Goal: Task Accomplishment & Management: Complete application form

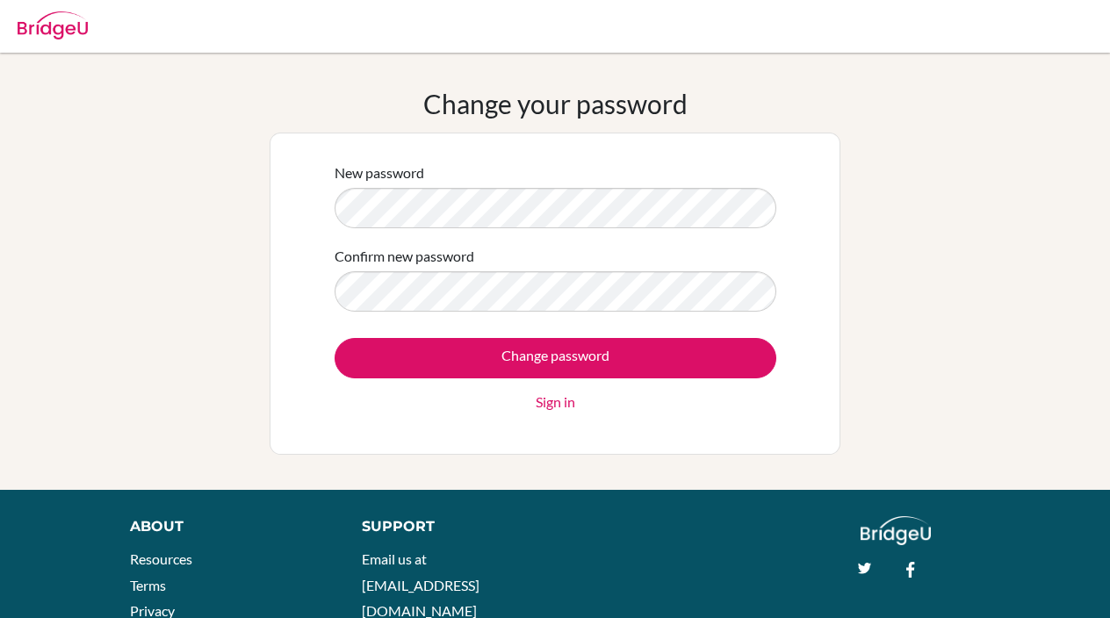
click at [68, 28] on img at bounding box center [53, 25] width 70 height 28
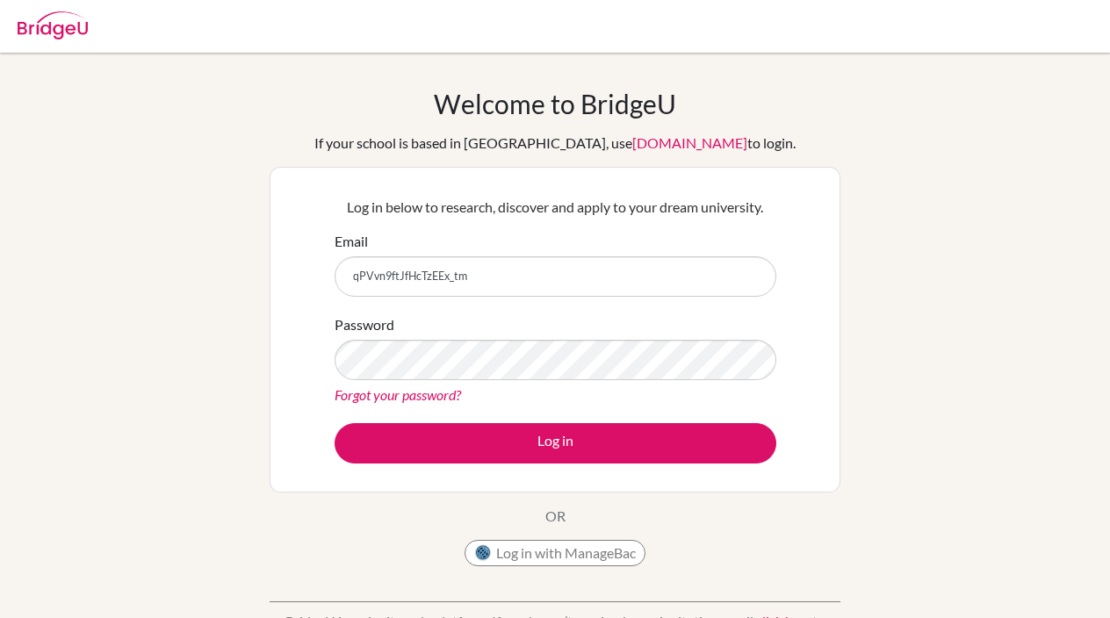
click at [625, 467] on div "Log in below to research, discover and apply to your dream university. Email qP…" at bounding box center [555, 329] width 464 height 289
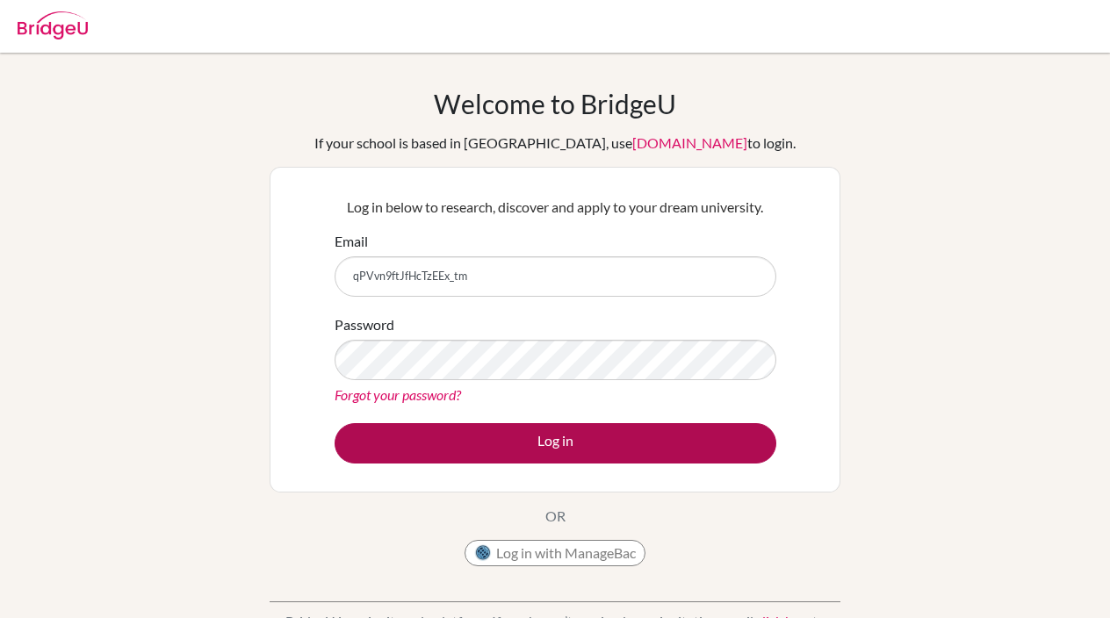
click at [632, 450] on button "Log in" at bounding box center [556, 443] width 442 height 40
click at [563, 451] on button "Log in" at bounding box center [556, 443] width 442 height 40
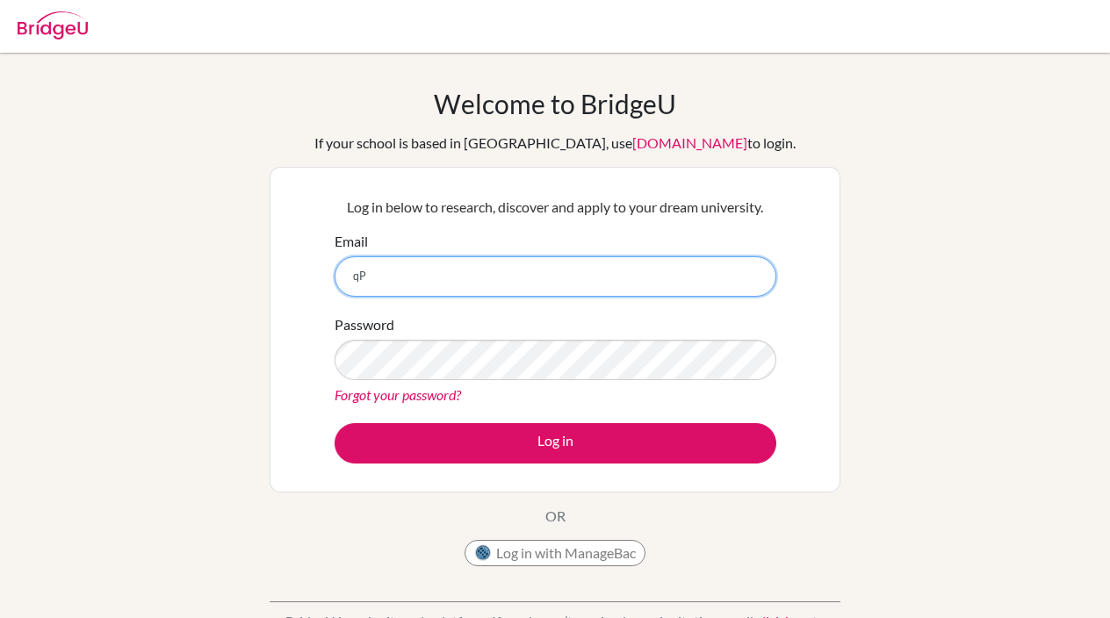
type input "q"
type input "damianl@diabarsha.com"
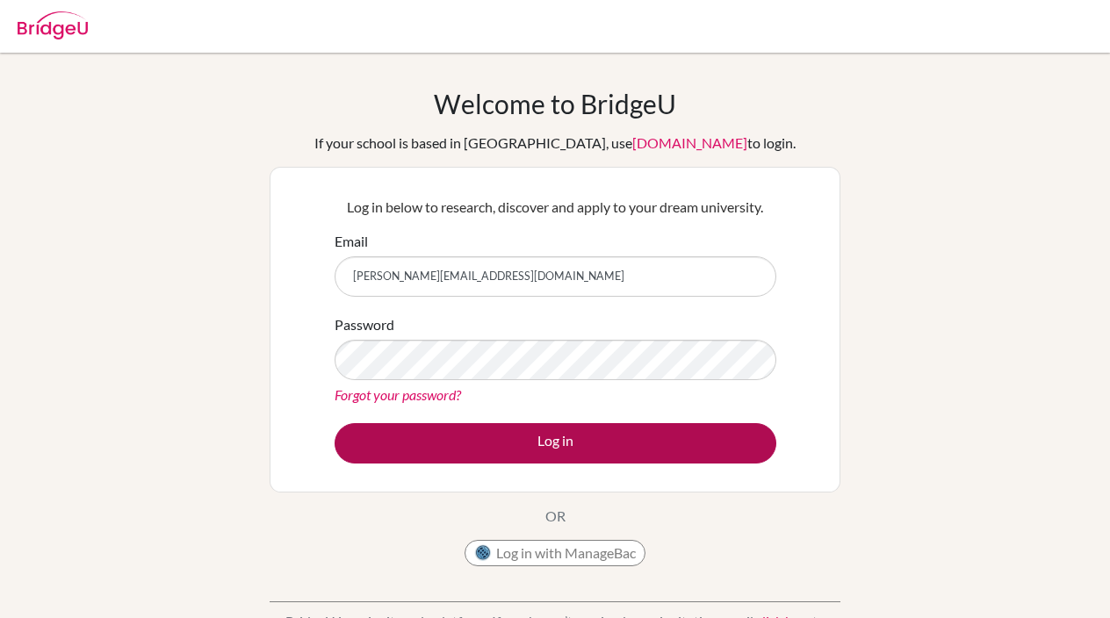
click at [520, 444] on button "Log in" at bounding box center [556, 443] width 442 height 40
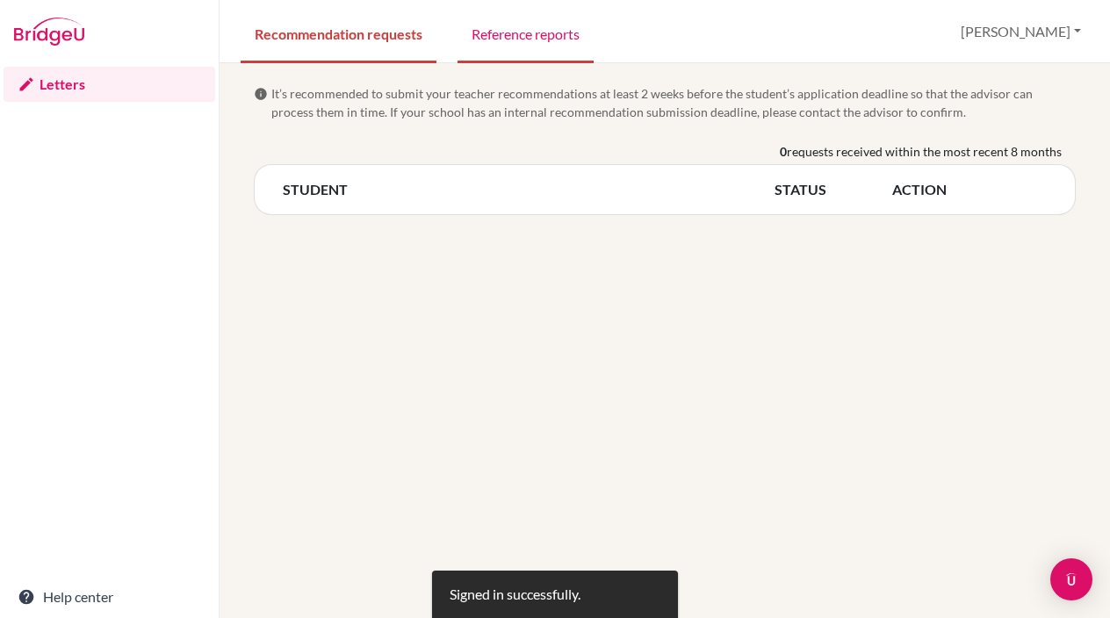
click at [503, 36] on link "Reference reports" at bounding box center [526, 33] width 136 height 61
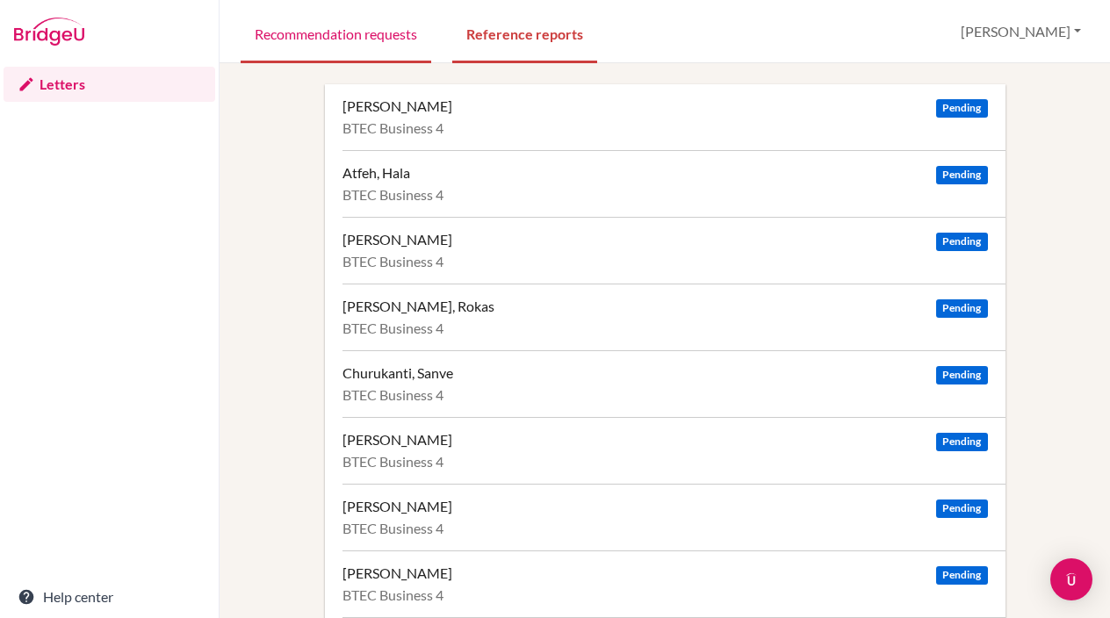
click at [379, 42] on link "Recommendation requests" at bounding box center [336, 33] width 191 height 61
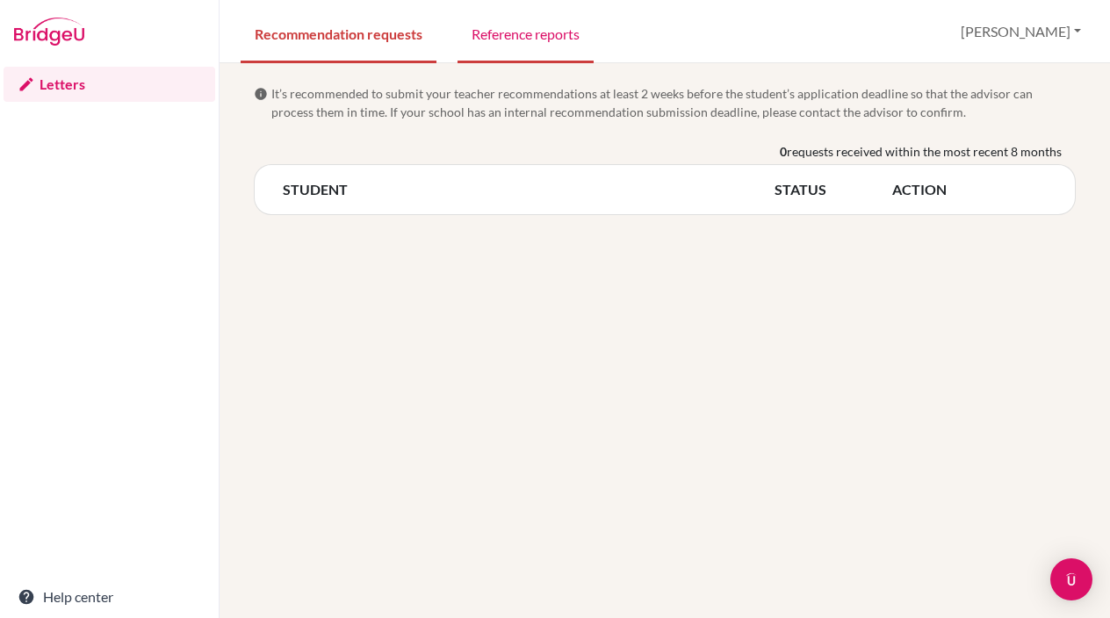
click at [533, 34] on link "Reference reports" at bounding box center [526, 33] width 136 height 61
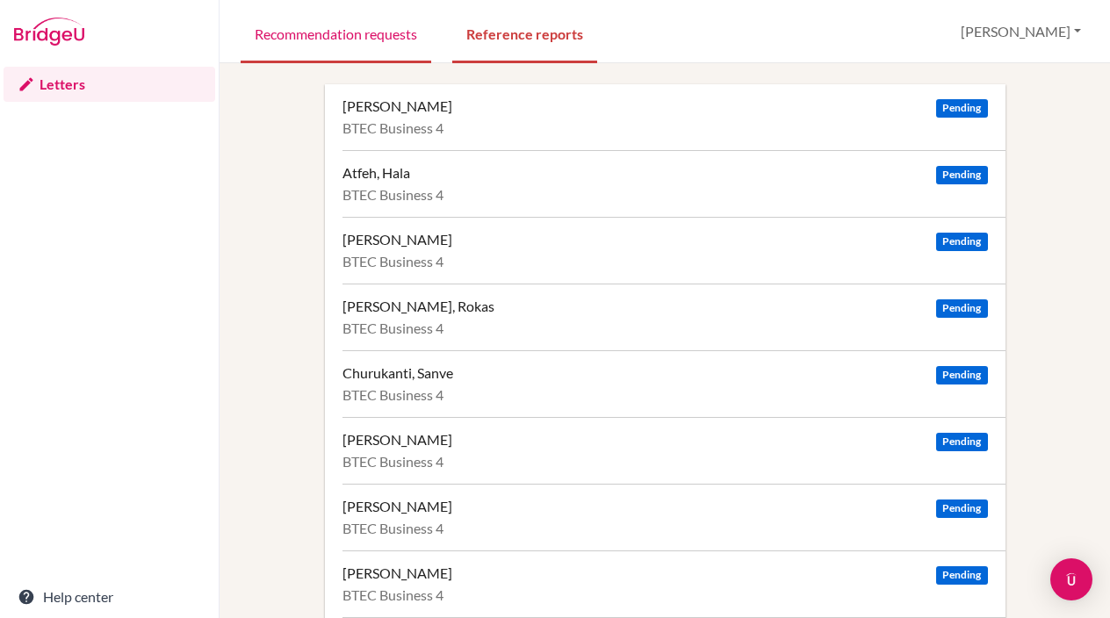
click at [350, 34] on link "Recommendation requests" at bounding box center [336, 33] width 191 height 61
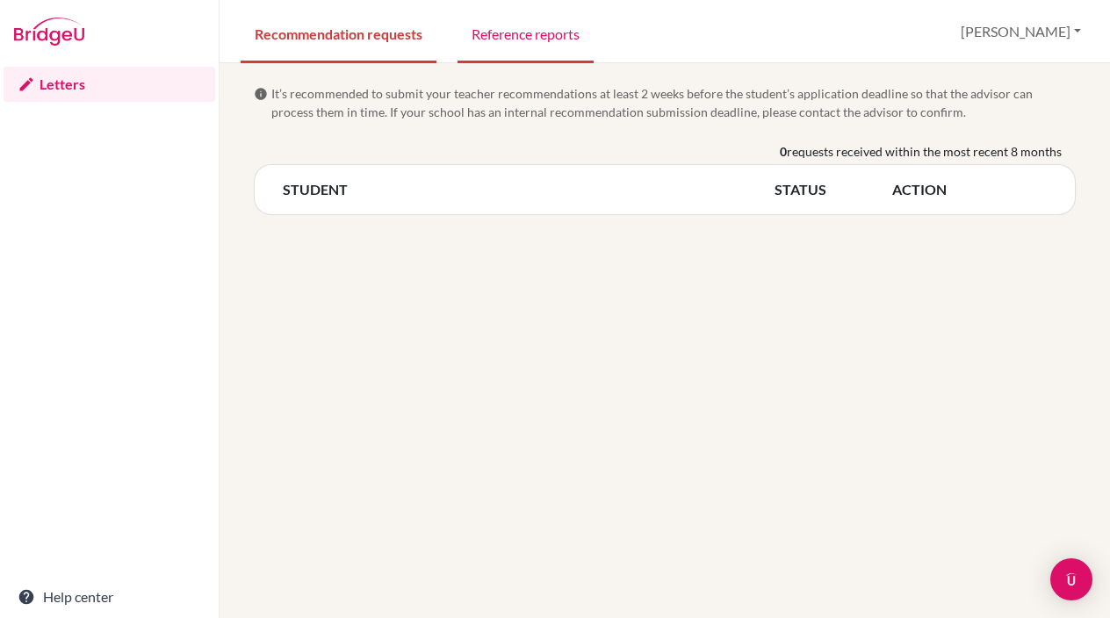
click at [551, 25] on link "Reference reports" at bounding box center [526, 33] width 136 height 61
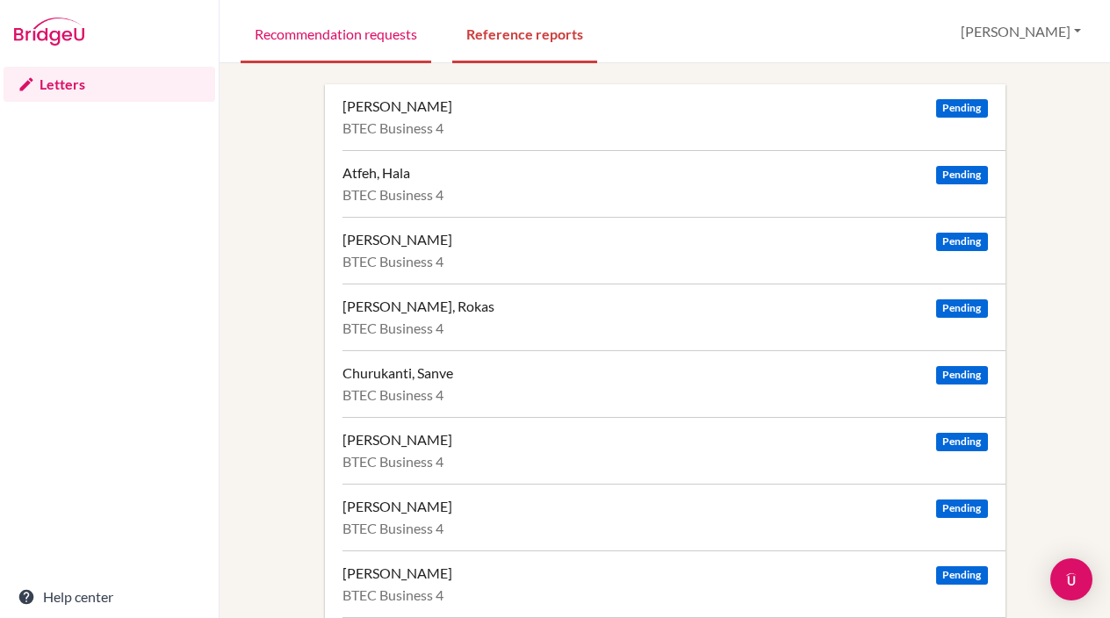
click at [381, 33] on link "Recommendation requests" at bounding box center [336, 33] width 191 height 61
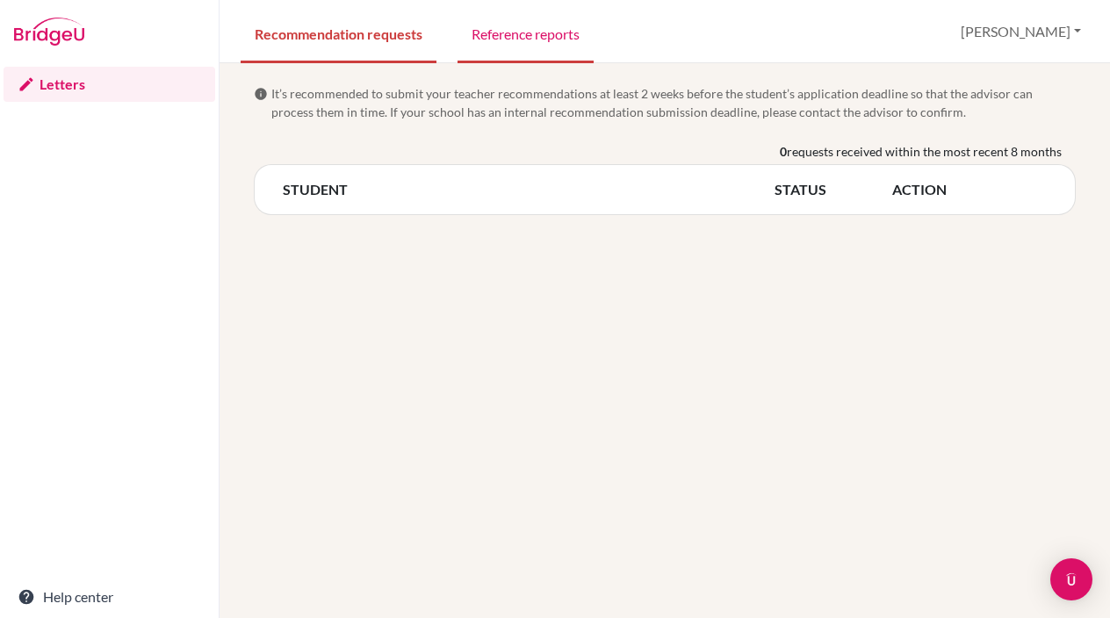
click at [542, 36] on link "Reference reports" at bounding box center [526, 33] width 136 height 61
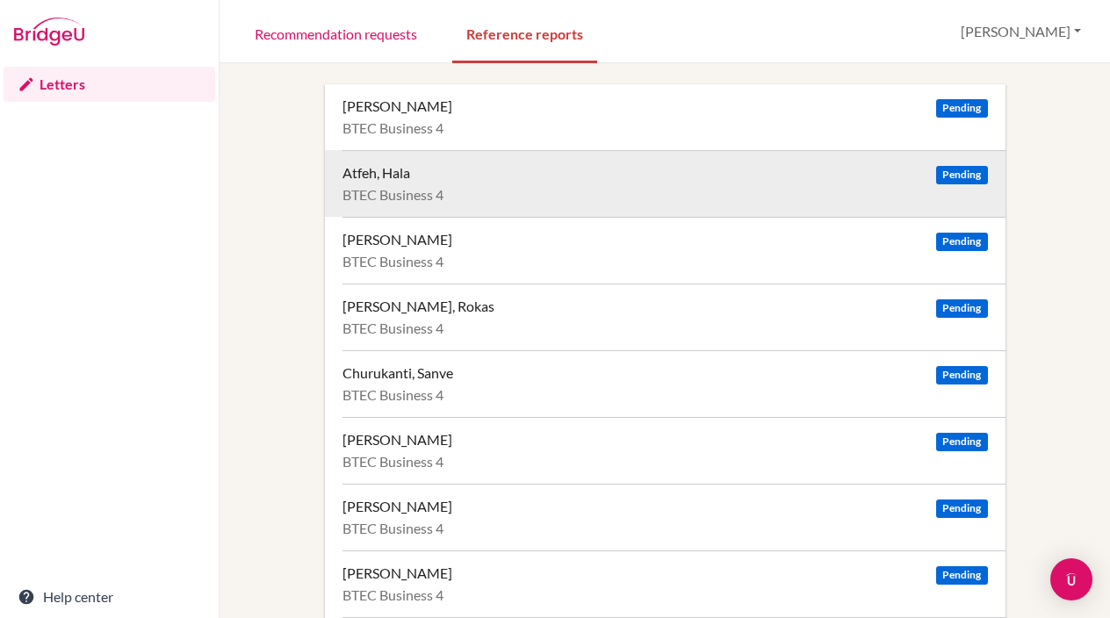
click at [947, 170] on span "Pending" at bounding box center [961, 175] width 51 height 18
click at [827, 184] on div "Atfeh, Hala Pending BTEC Business 4" at bounding box center [673, 183] width 663 height 67
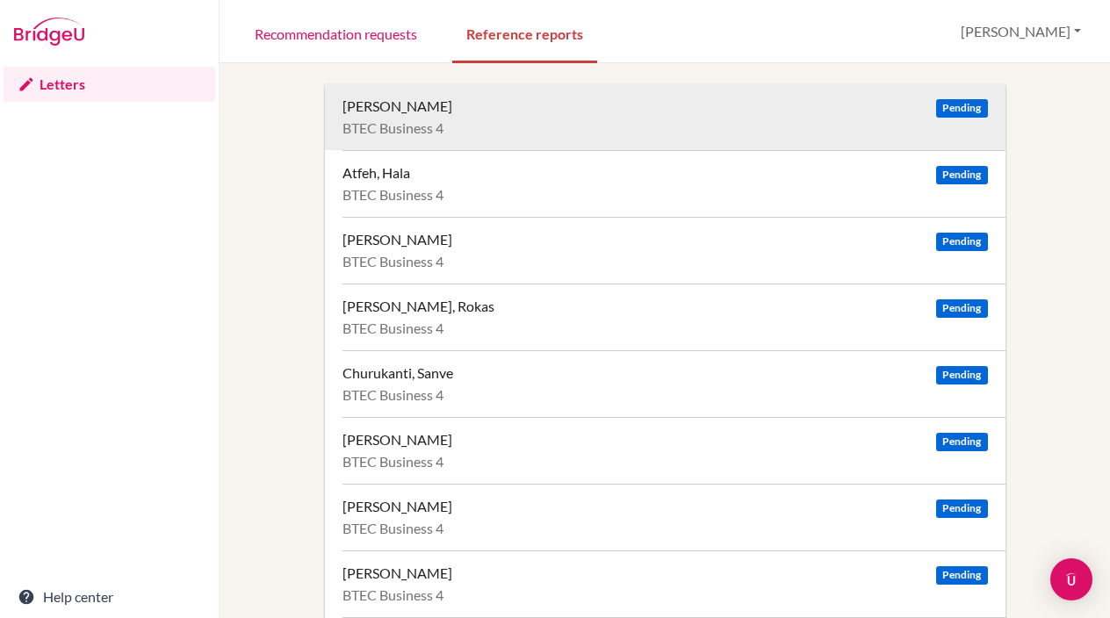
click at [410, 114] on div "Alsaffar, Zahraa" at bounding box center [397, 106] width 110 height 18
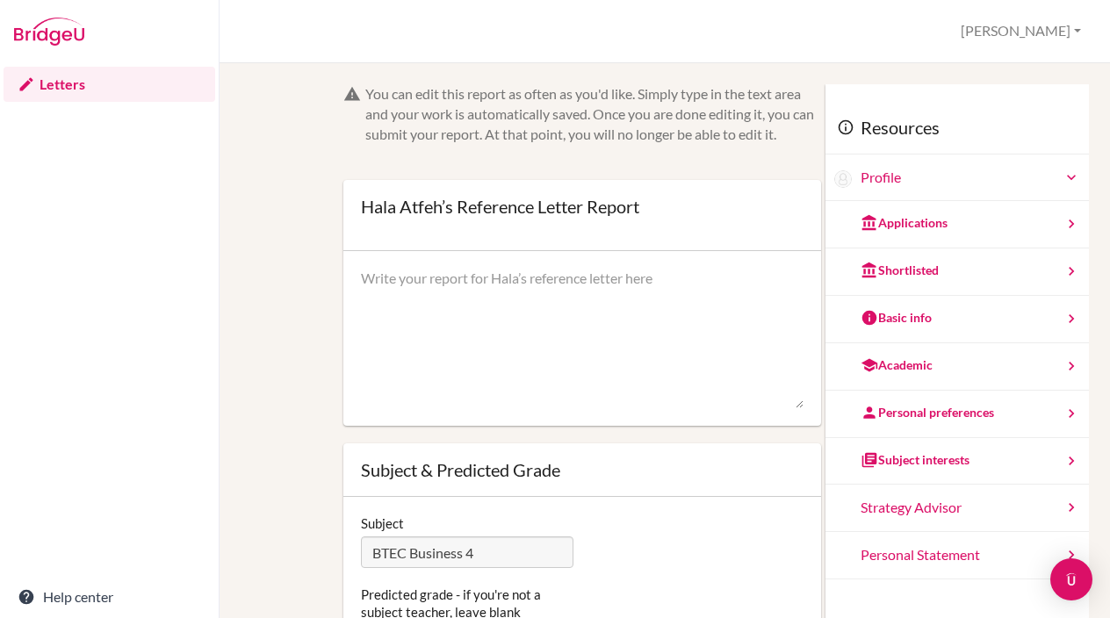
scroll to position [58, 0]
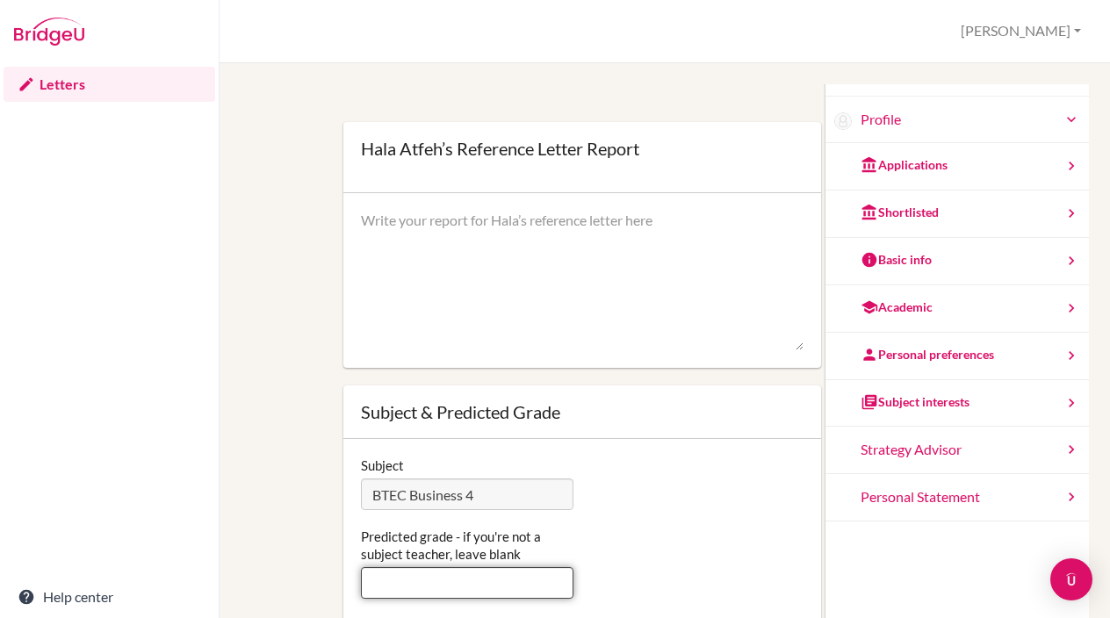
click at [465, 586] on input "Predicted grade - if you're not a subject teacher, leave blank" at bounding box center [467, 583] width 213 height 32
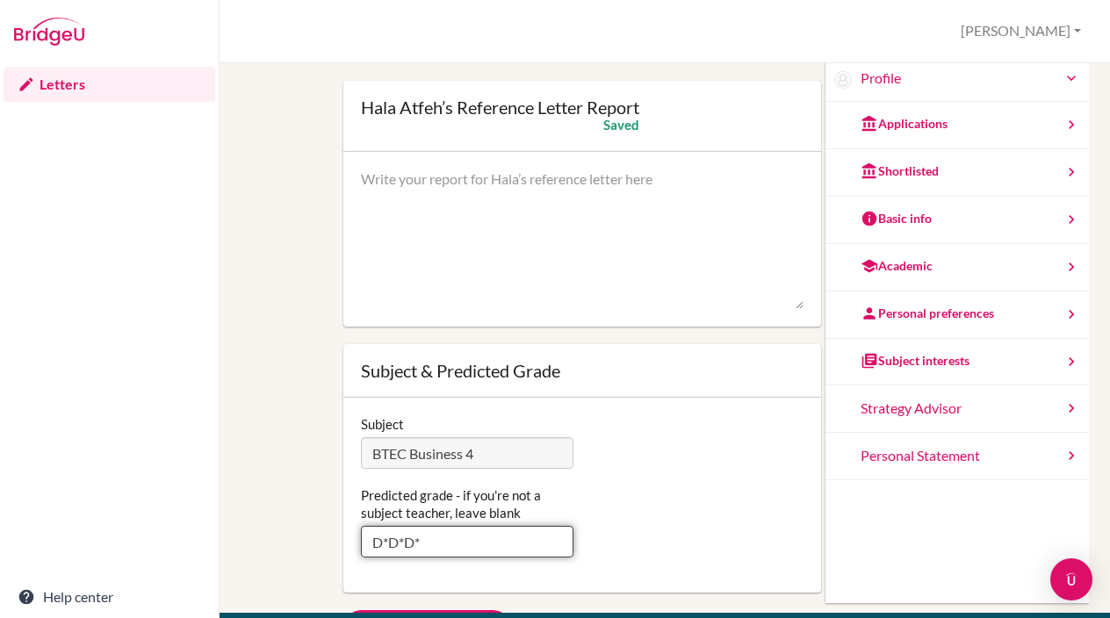
scroll to position [8, 0]
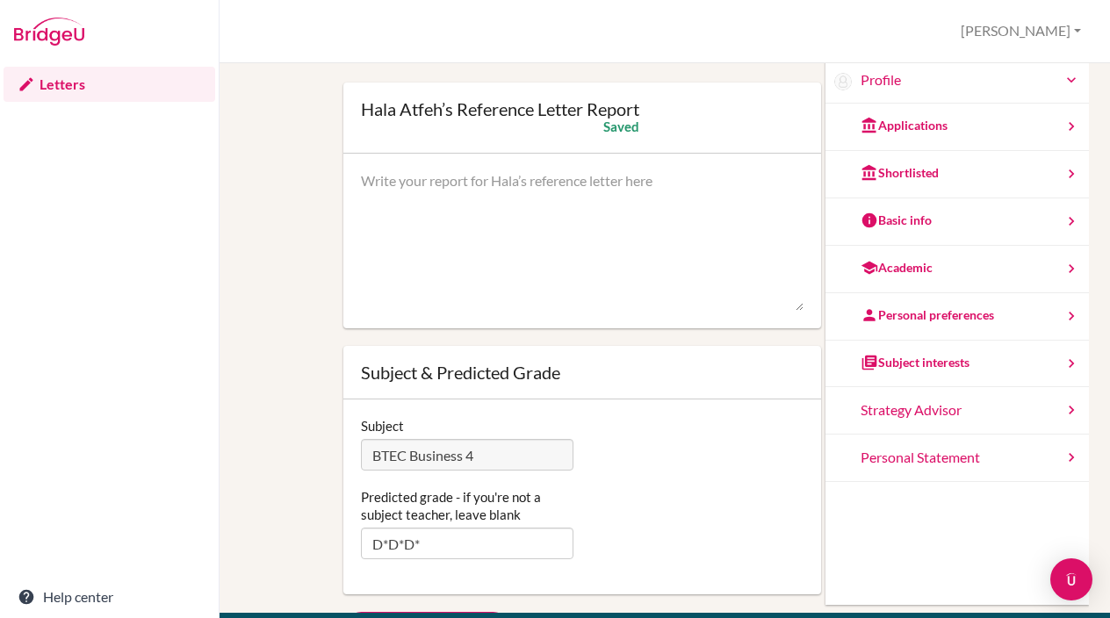
click at [650, 496] on div "Predicted grade - if you're not a subject teacher, leave blank D*D*D*" at bounding box center [582, 523] width 460 height 71
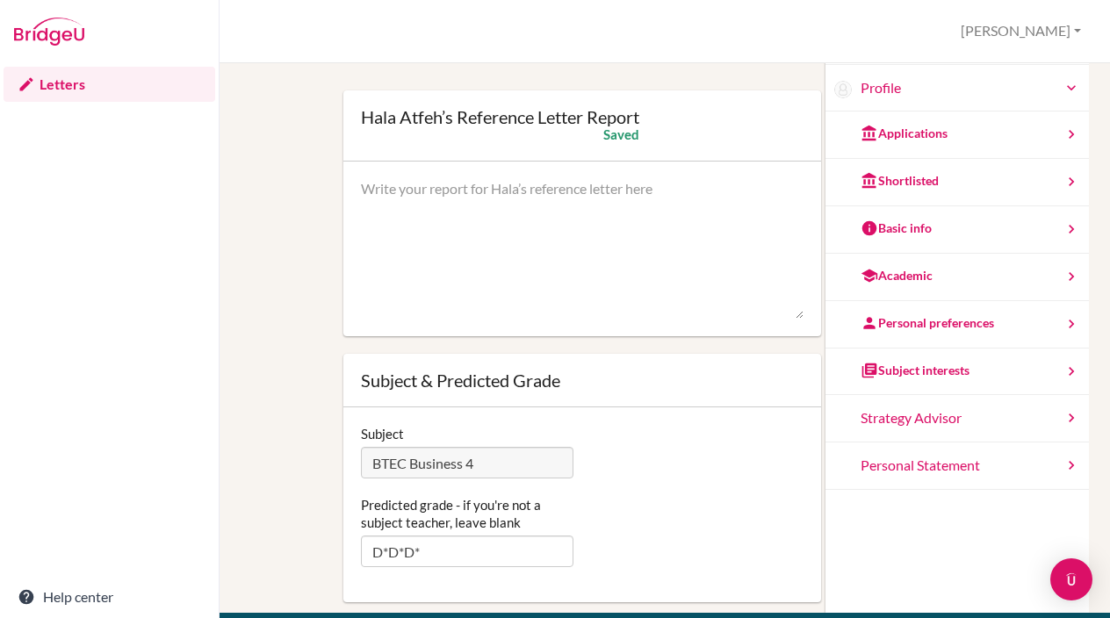
scroll to position [0, 0]
click at [446, 545] on input "D*D*D*" at bounding box center [467, 552] width 213 height 32
type input "D"
click at [228, 306] on div "You can edit this report as often as you'd like. Simply type in the text area a…" at bounding box center [665, 340] width 890 height 555
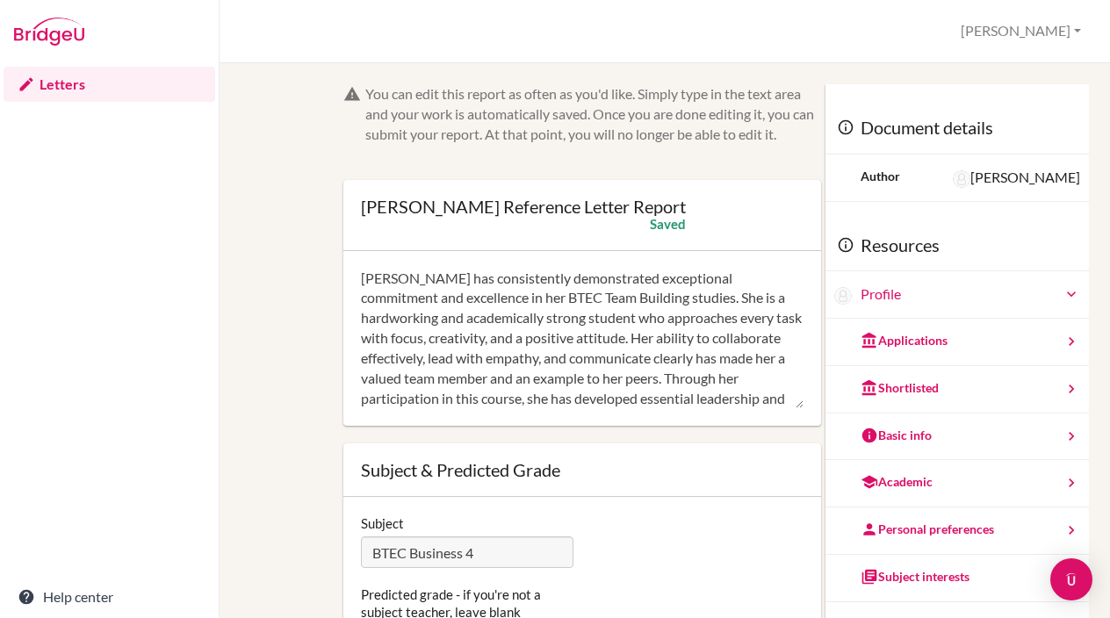
drag, startPoint x: 511, startPoint y: 392, endPoint x: 407, endPoint y: 278, distance: 154.1
click at [407, 278] on textarea "[PERSON_NAME] has consistently demonstrated exceptional commitment and excellen…" at bounding box center [582, 339] width 443 height 141
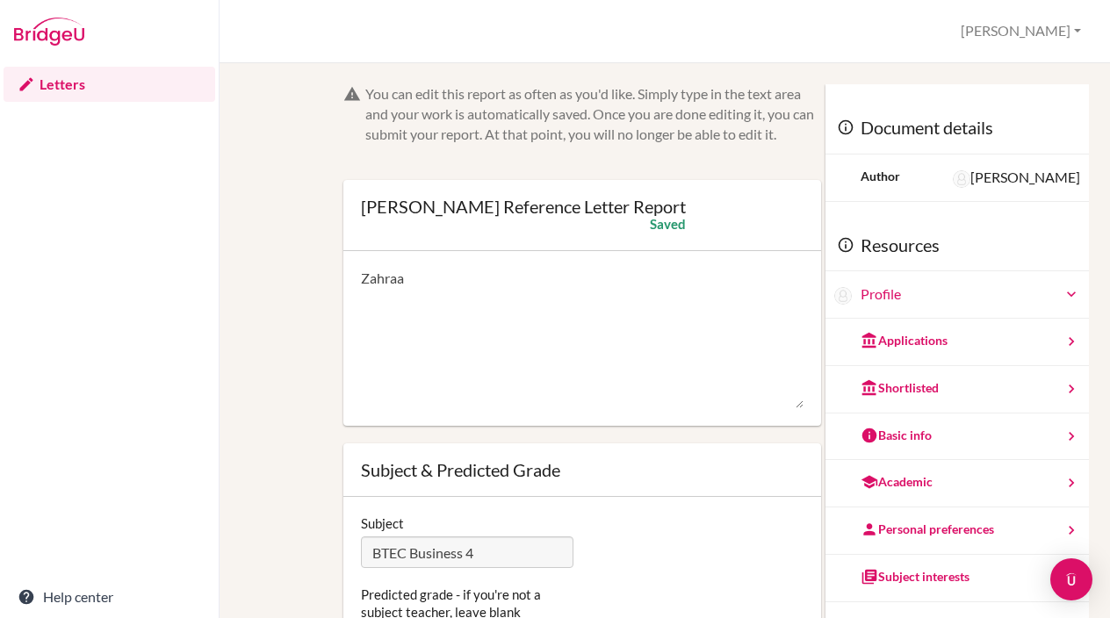
paste textarea "is an outstanding student who has shown dedication and excellence in her BTEC T…"
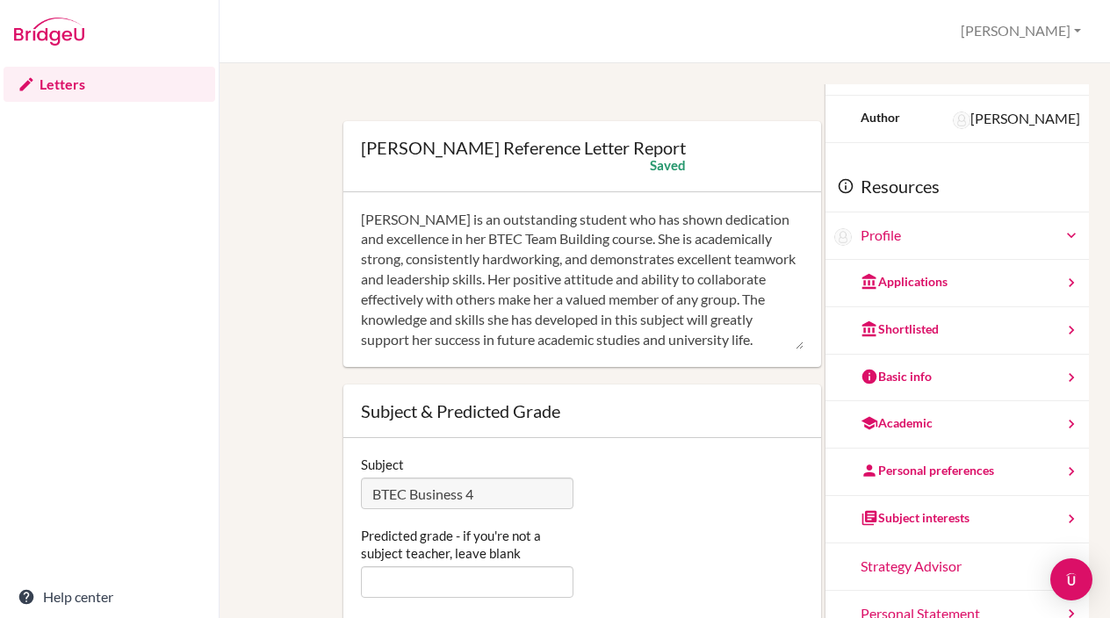
scroll to position [58, 0]
type textarea "[PERSON_NAME] is an outstanding student who has shown dedication and excellence…"
click at [447, 580] on input "Predicted grade - if you're not a subject teacher, leave blank" at bounding box center [467, 583] width 213 height 32
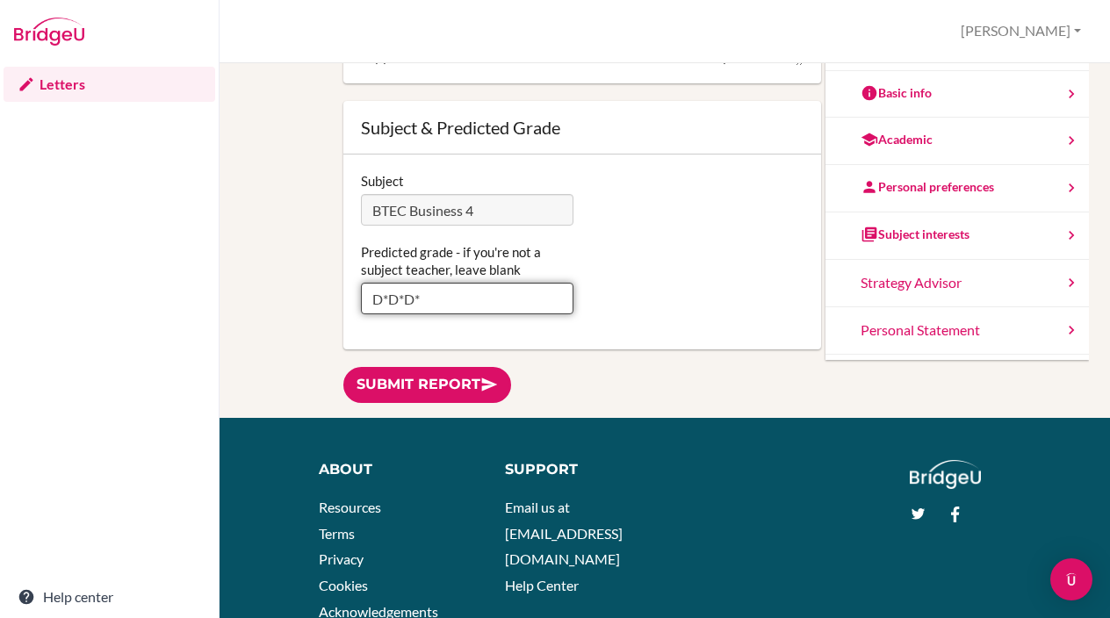
scroll to position [293, 0]
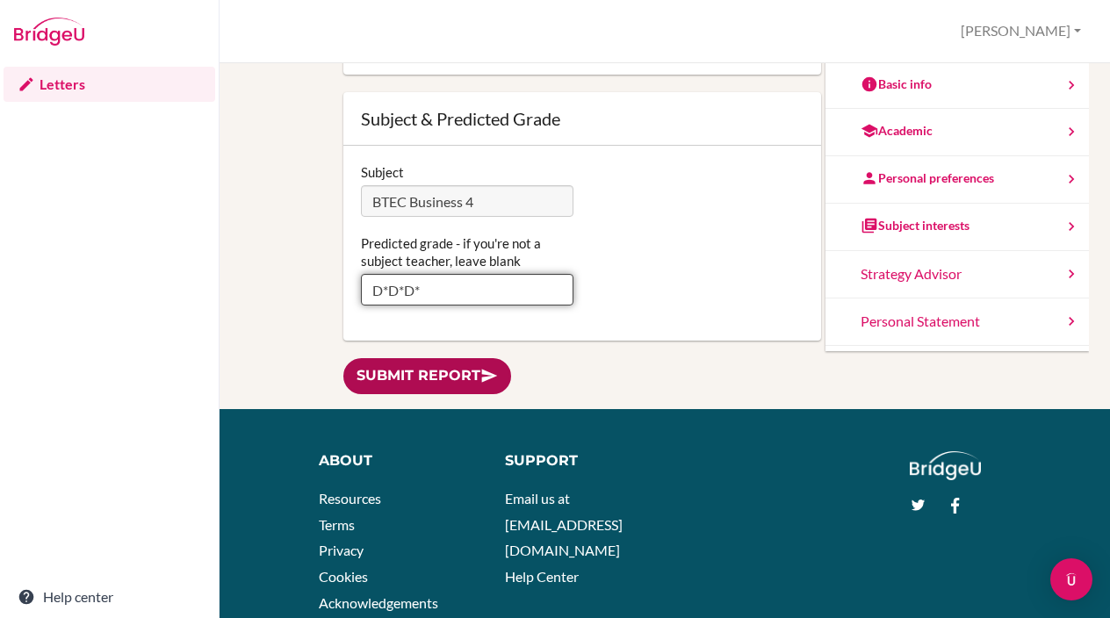
type input "D*D*D*"
click at [446, 383] on link "Submit report" at bounding box center [427, 376] width 168 height 36
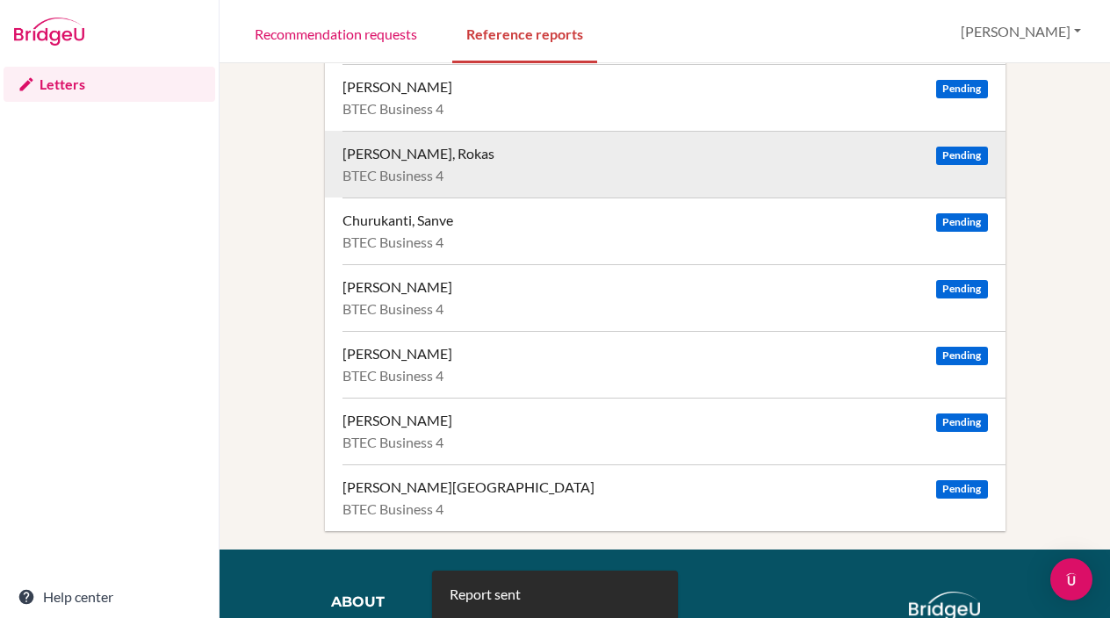
scroll to position [189, 0]
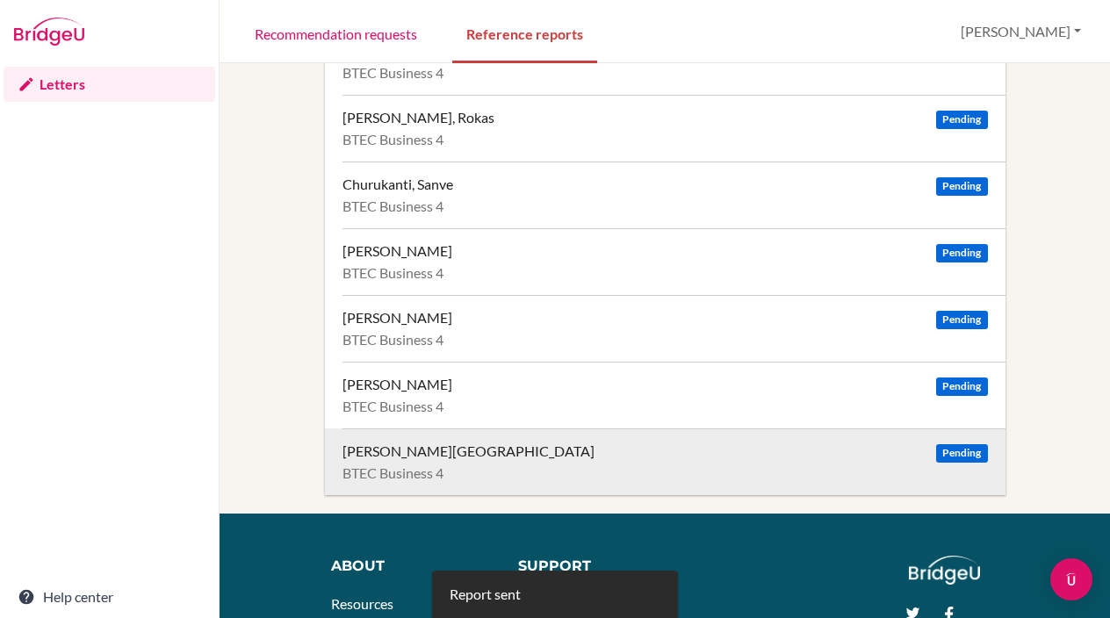
click at [401, 458] on div "[PERSON_NAME][GEOGRAPHIC_DATA]" at bounding box center [468, 452] width 252 height 18
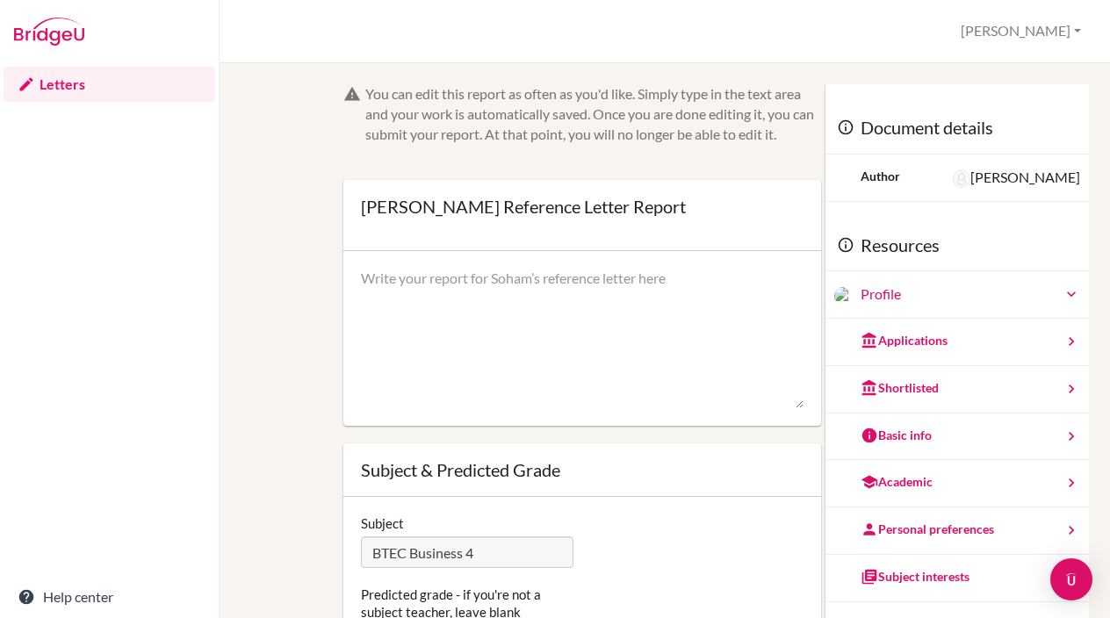
click at [437, 289] on textarea at bounding box center [582, 339] width 443 height 141
paste textarea "[PERSON_NAME] and reliable student who has worked consistently throughout the B…"
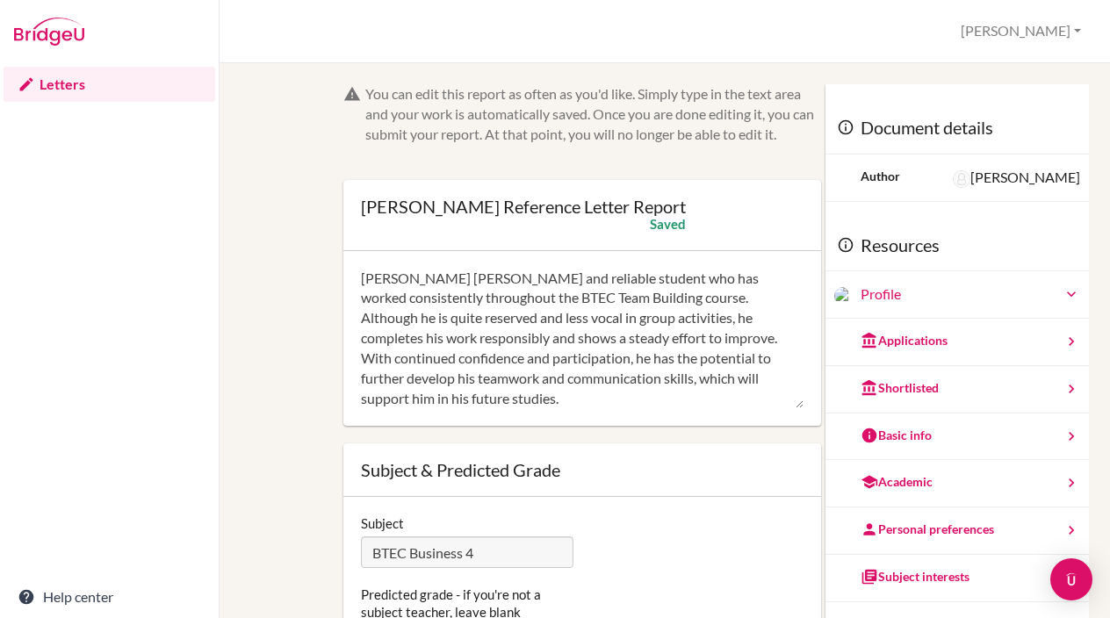
click at [407, 276] on textarea "[PERSON_NAME] [PERSON_NAME] and reliable student who has worked consistently th…" at bounding box center [582, 339] width 443 height 141
drag, startPoint x: 422, startPoint y: 391, endPoint x: 346, endPoint y: 260, distance: 151.5
click at [346, 260] on div "[PERSON_NAME] is a polite and reliable student who has worked consistently thro…" at bounding box center [582, 339] width 478 height 176
type textarea "[PERSON_NAME] is a polite and reliable student who has worked consistently thro…"
click at [487, 226] on div "[PERSON_NAME] Reference Letter Report Open info Info Saved" at bounding box center [523, 215] width 325 height 35
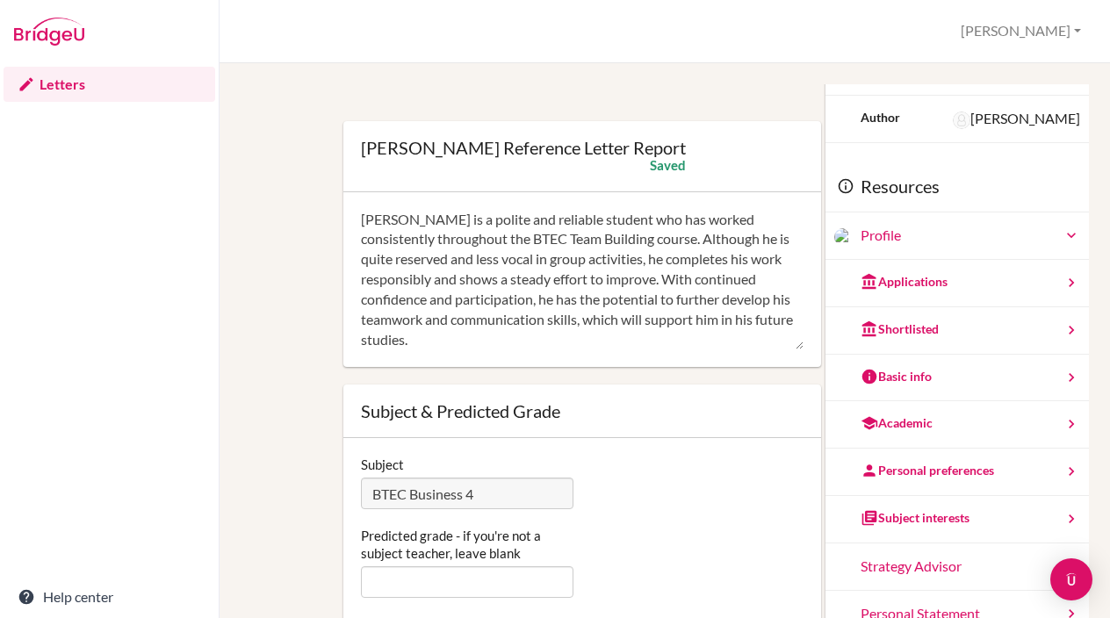
scroll to position [58, 0]
click at [518, 580] on input "Predicted grade - if you're not a subject teacher, leave blank" at bounding box center [467, 583] width 213 height 32
click at [518, 580] on input "D*DD" at bounding box center [467, 583] width 213 height 32
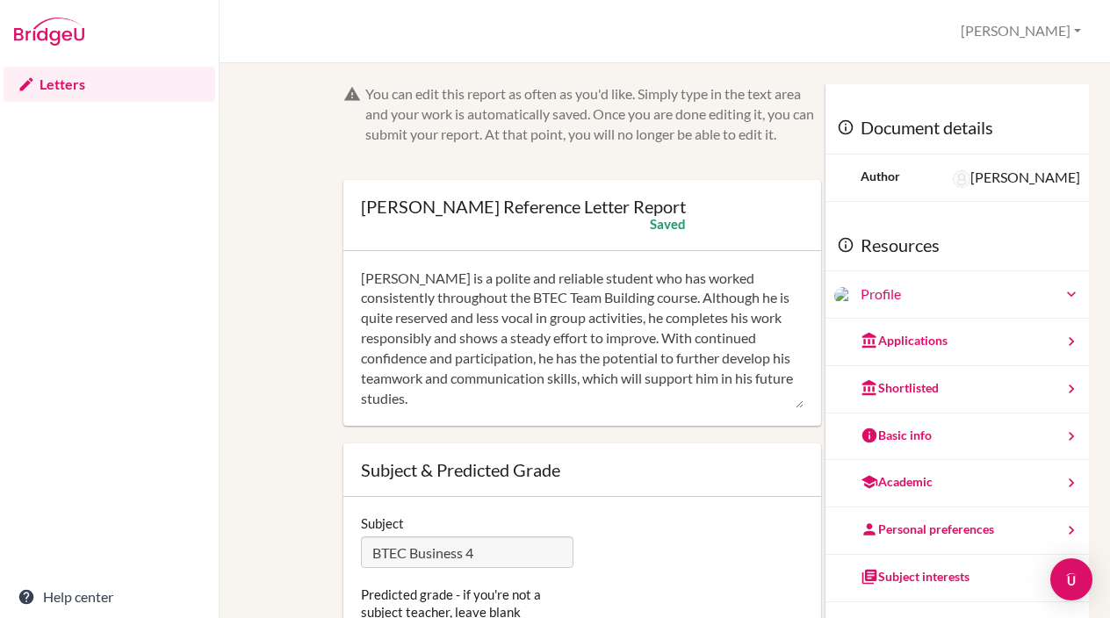
scroll to position [0, 0]
type input "D*DD"
click at [88, 83] on link "Letters" at bounding box center [110, 84] width 212 height 35
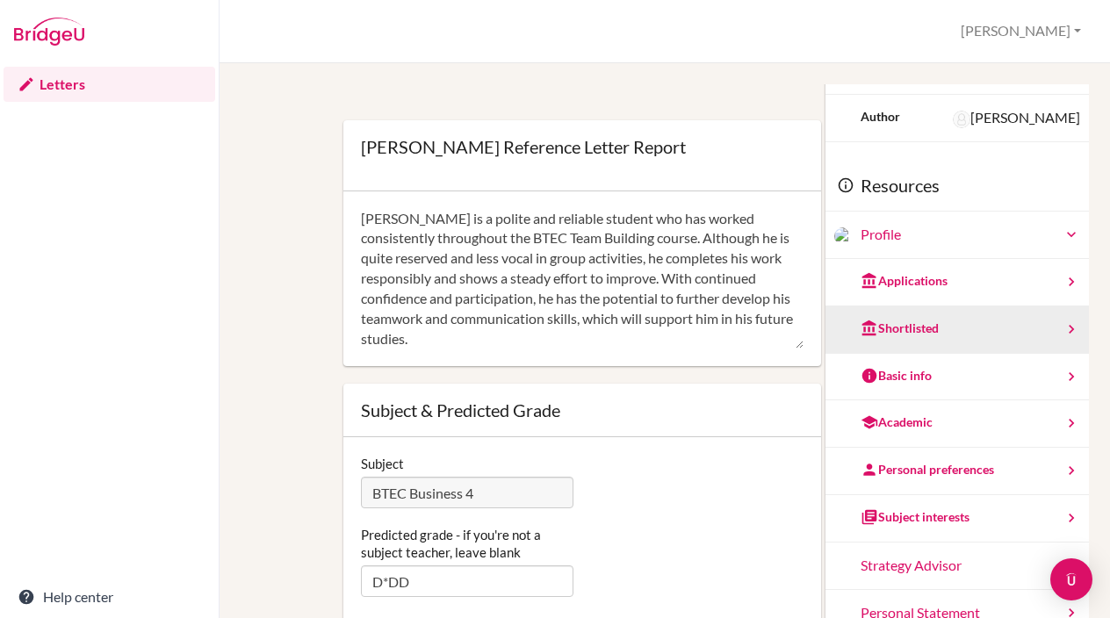
scroll to position [58, 0]
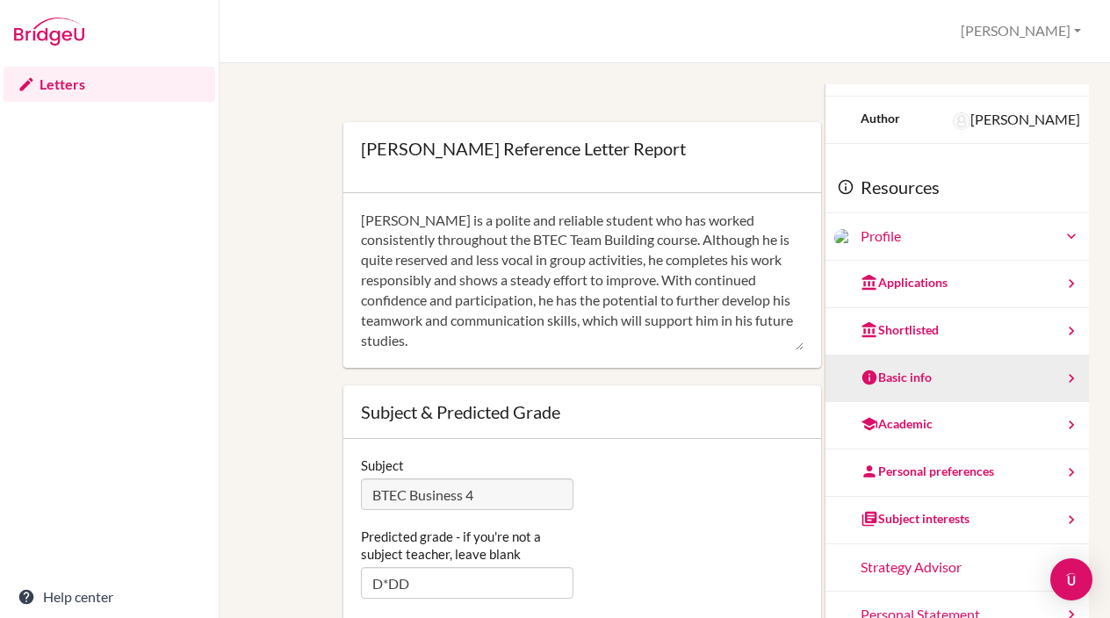
click at [1069, 371] on icon at bounding box center [1072, 379] width 18 height 18
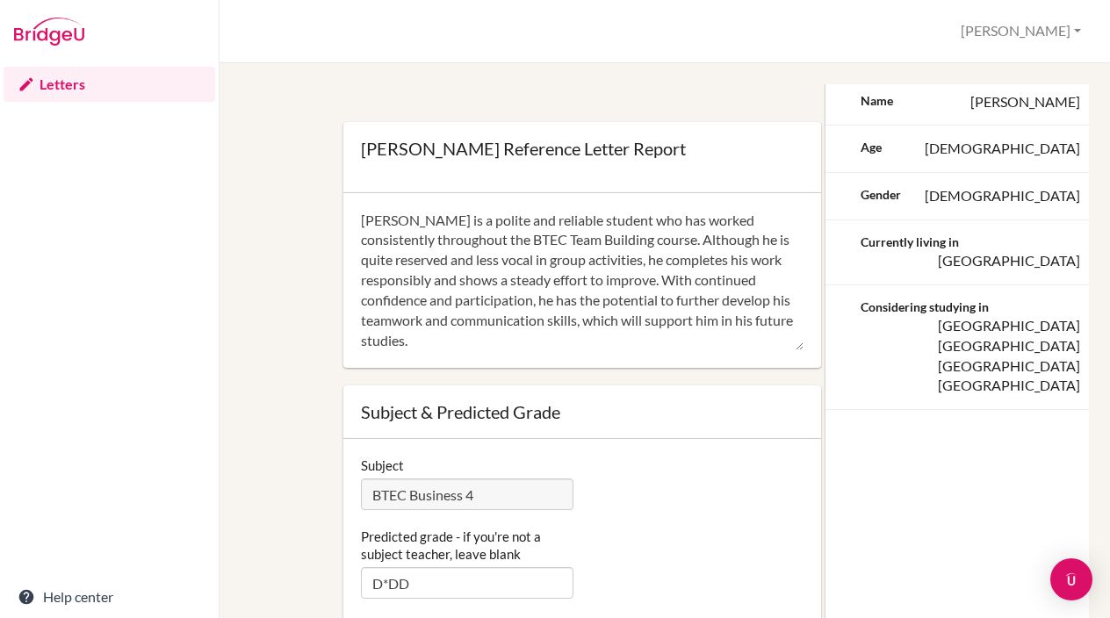
click at [636, 45] on div "Soham Sanghvi’s Reference Letter Report Damian Profile Log out Your browser is …" at bounding box center [665, 31] width 890 height 63
click at [345, 285] on div "[PERSON_NAME] is a polite and reliable student who has worked consistently thro…" at bounding box center [582, 281] width 478 height 176
click at [731, 89] on form "You can edit this report as often as you'd like. Simply type in the text area a…" at bounding box center [582, 330] width 478 height 608
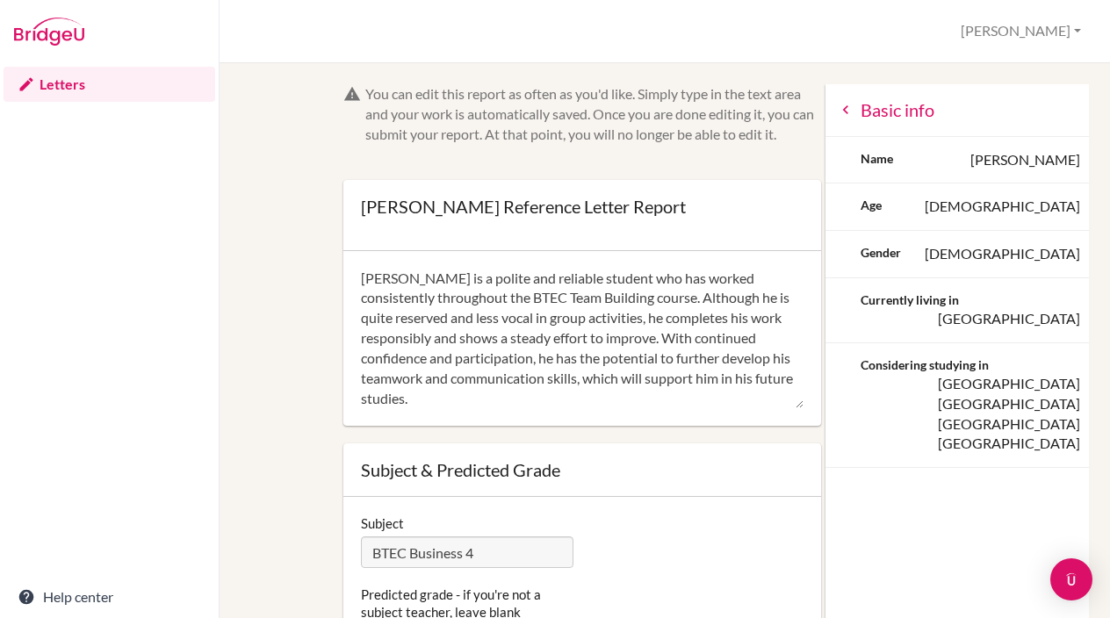
scroll to position [0, 0]
click at [854, 108] on div "Basic info" at bounding box center [956, 110] width 263 height 53
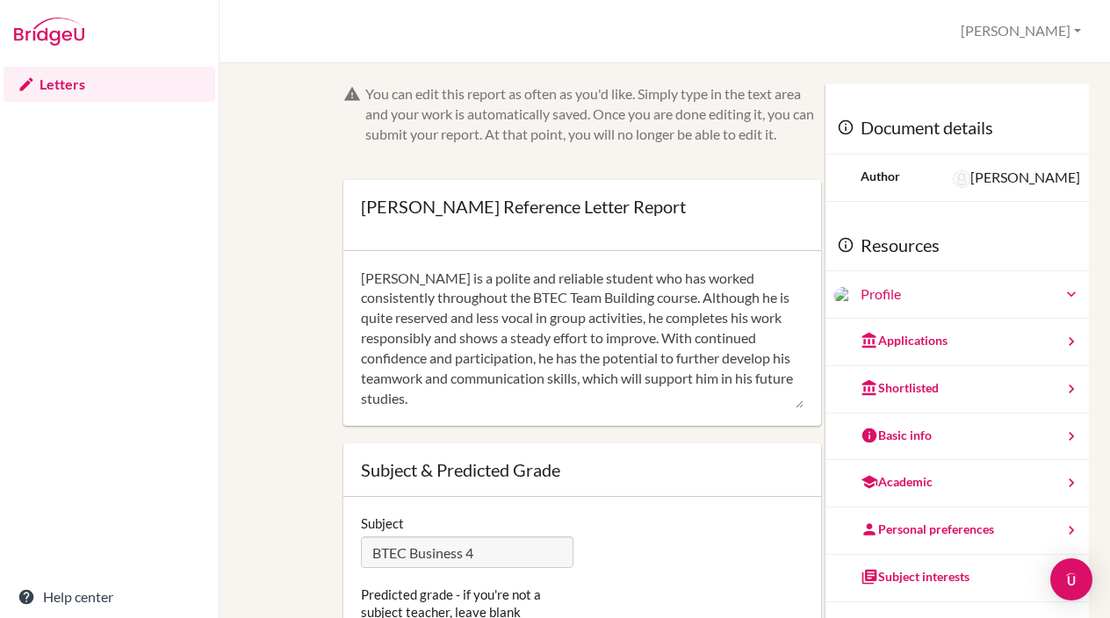
click at [51, 85] on link "Letters" at bounding box center [110, 84] width 212 height 35
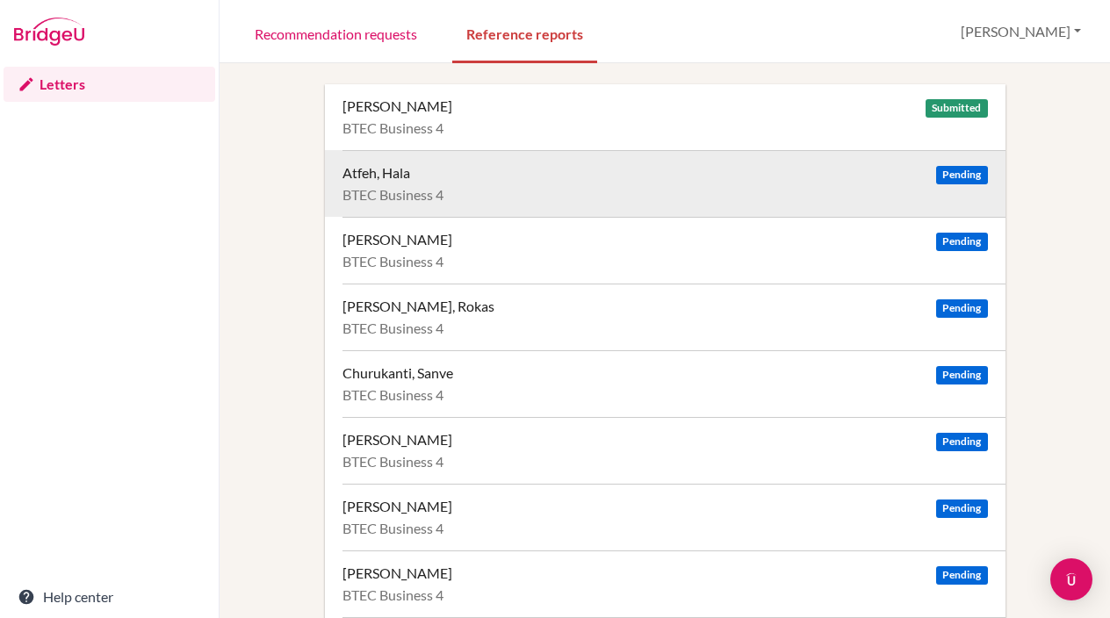
click at [396, 168] on div "Atfeh, Hala" at bounding box center [376, 173] width 68 height 18
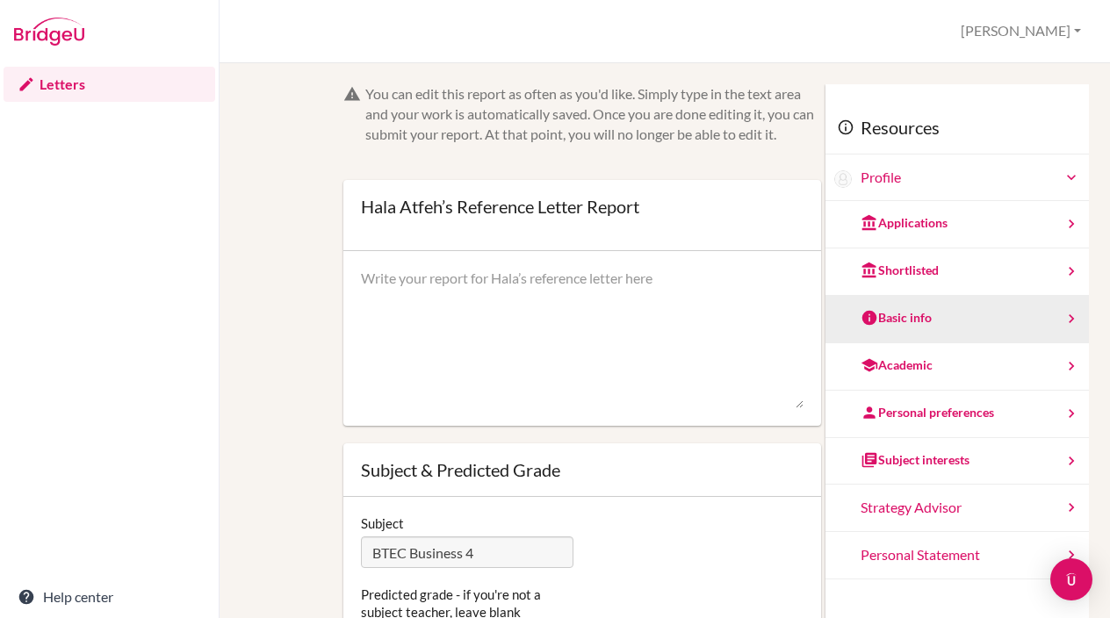
click at [1079, 312] on icon at bounding box center [1072, 319] width 18 height 18
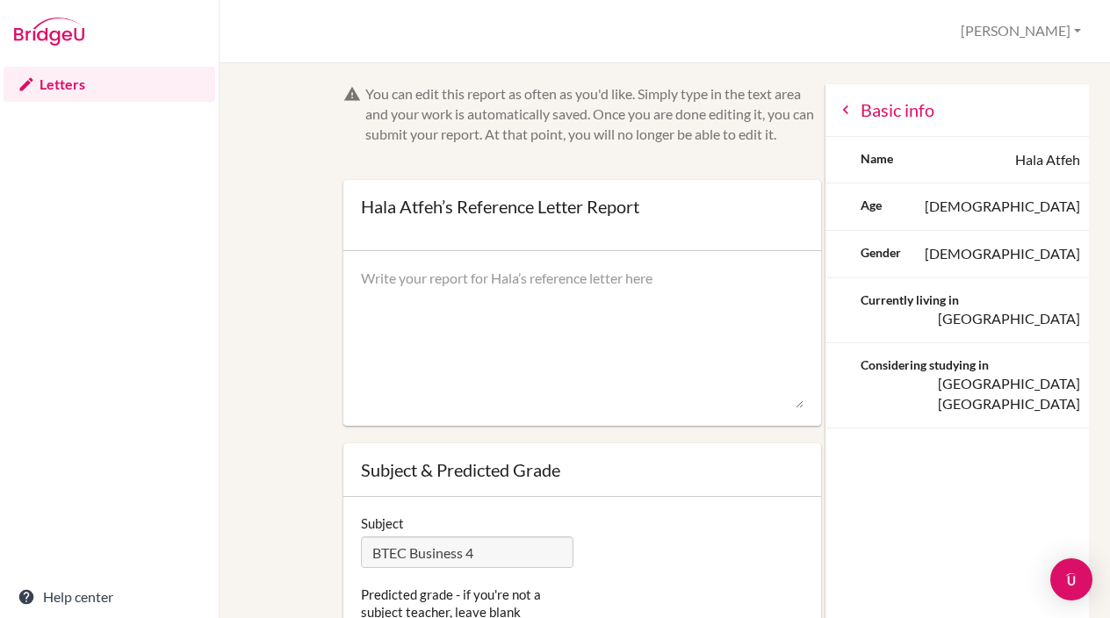
click at [850, 107] on icon at bounding box center [846, 110] width 18 height 18
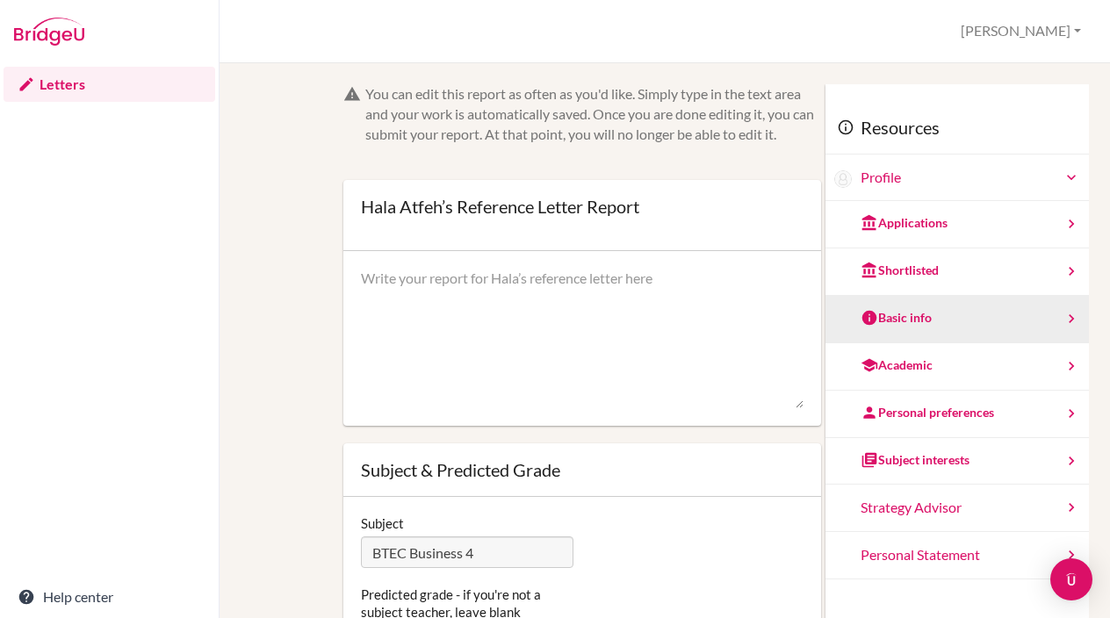
click at [1076, 315] on icon at bounding box center [1072, 319] width 18 height 18
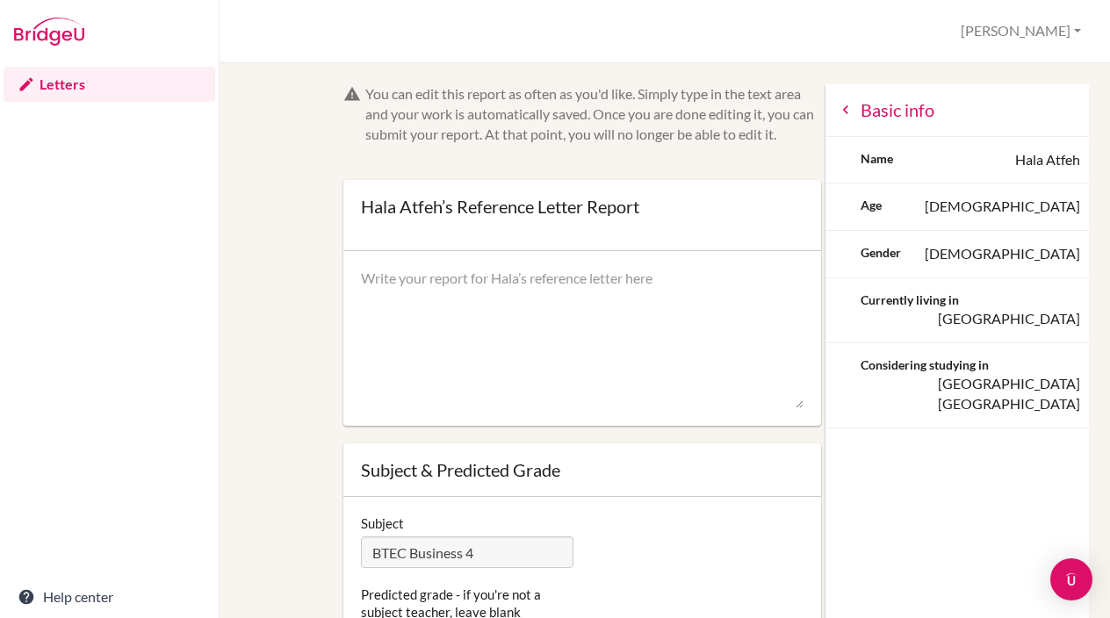
click at [845, 103] on icon at bounding box center [846, 110] width 18 height 18
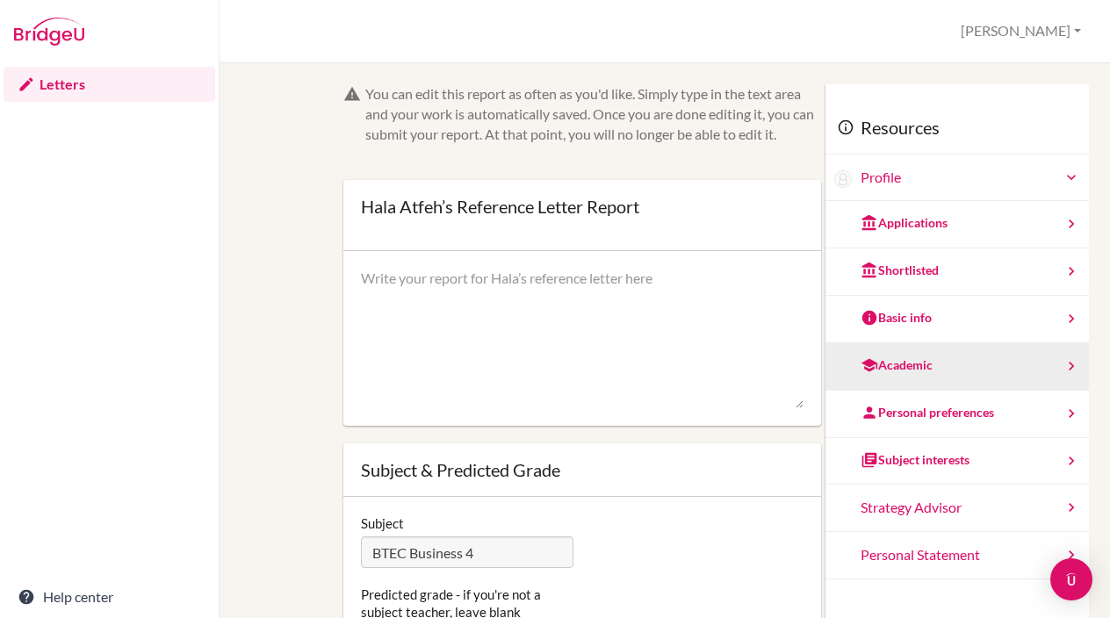
click at [1075, 358] on icon at bounding box center [1072, 366] width 18 height 18
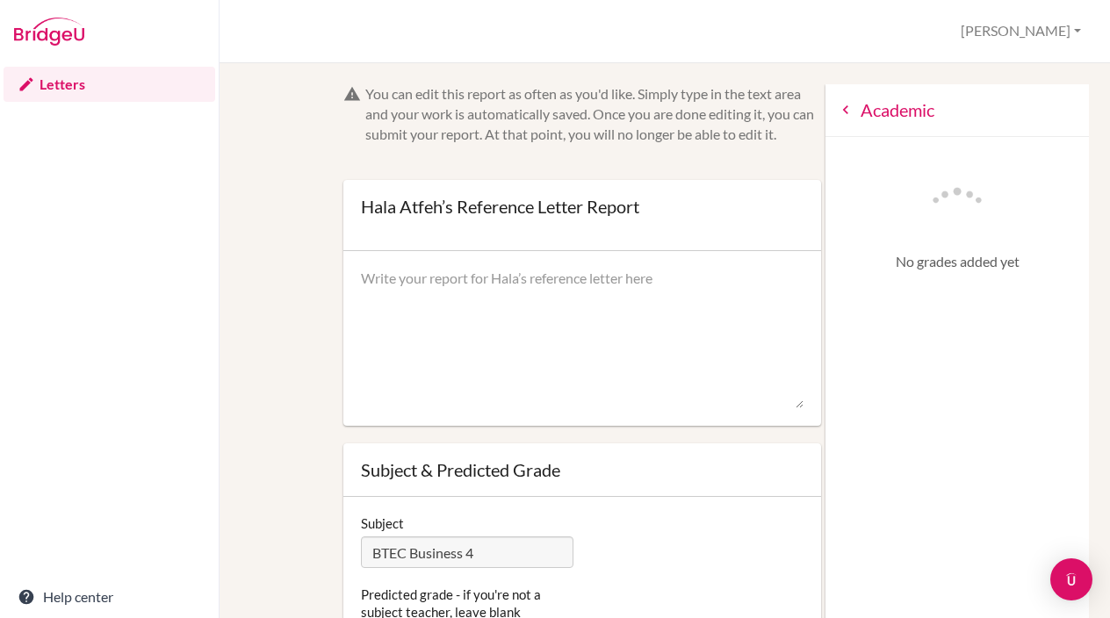
click at [850, 107] on icon at bounding box center [846, 110] width 18 height 18
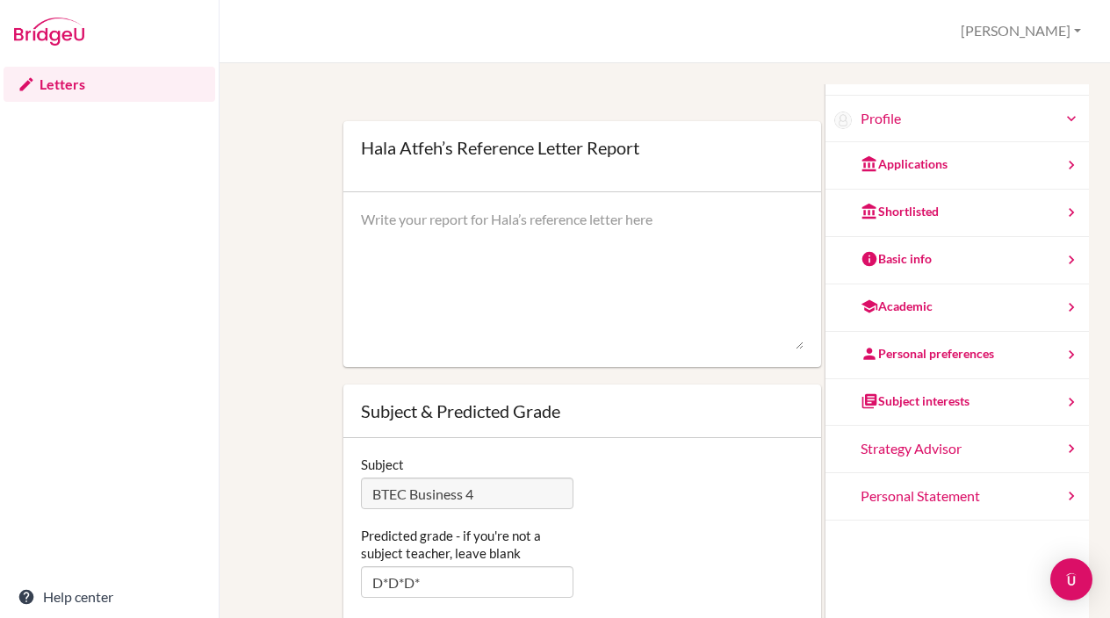
scroll to position [58, 0]
drag, startPoint x: 440, startPoint y: 585, endPoint x: 354, endPoint y: 570, distance: 87.3
click at [354, 570] on div "Predicted grade - if you're not a subject teacher, leave blank D*D*D*" at bounding box center [467, 563] width 230 height 71
click at [382, 314] on textarea at bounding box center [582, 281] width 443 height 141
click at [68, 86] on link "Letters" at bounding box center [110, 84] width 212 height 35
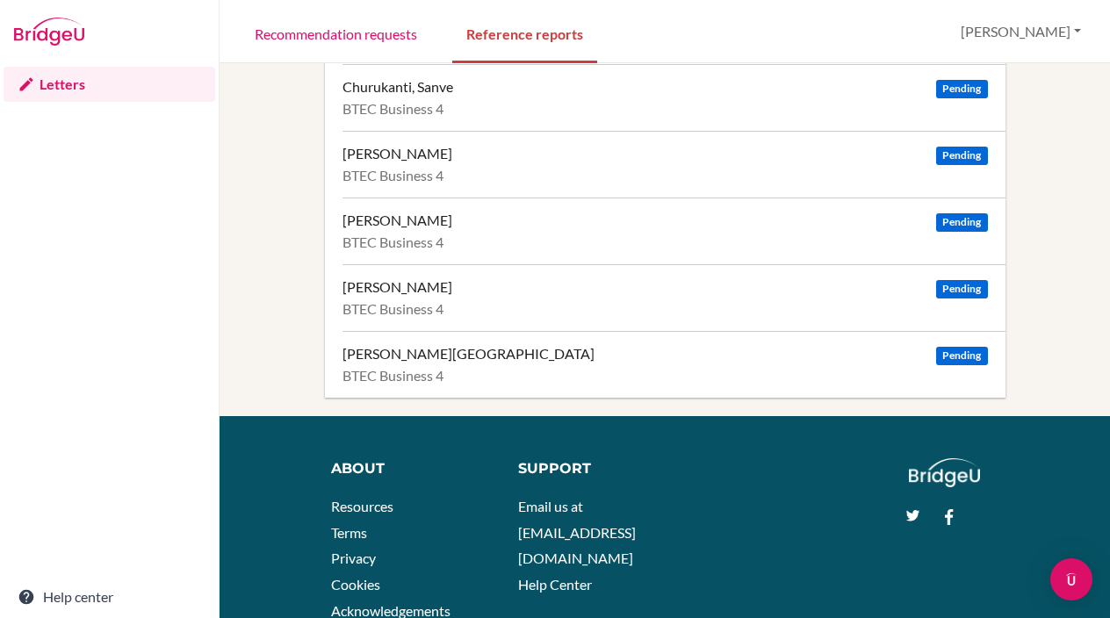
scroll to position [297, 0]
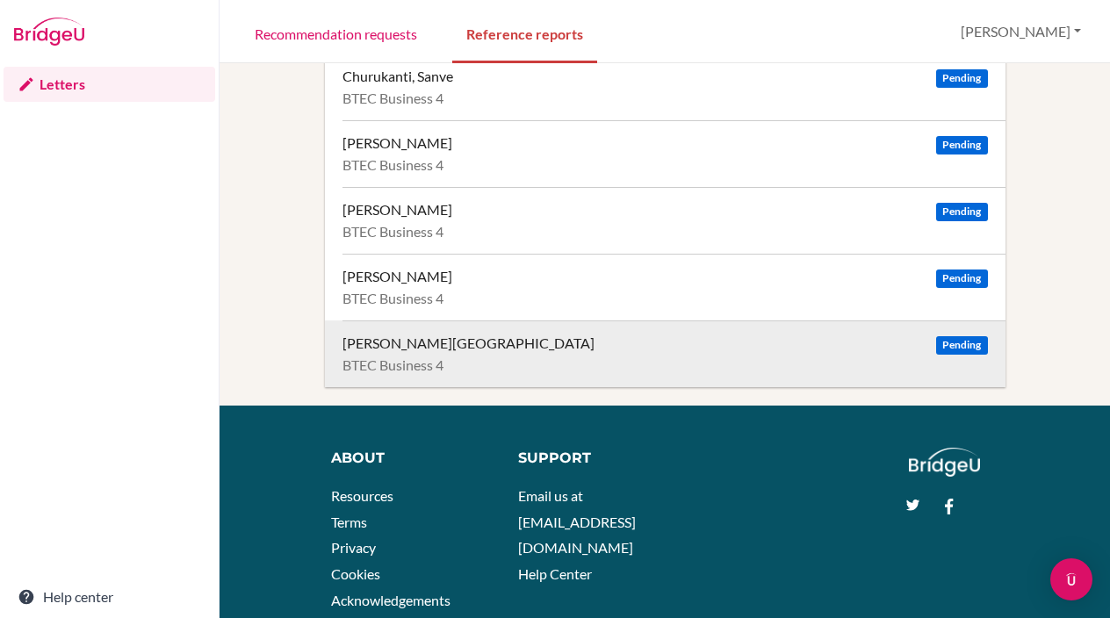
click at [402, 347] on div "[PERSON_NAME][GEOGRAPHIC_DATA]" at bounding box center [468, 344] width 252 height 18
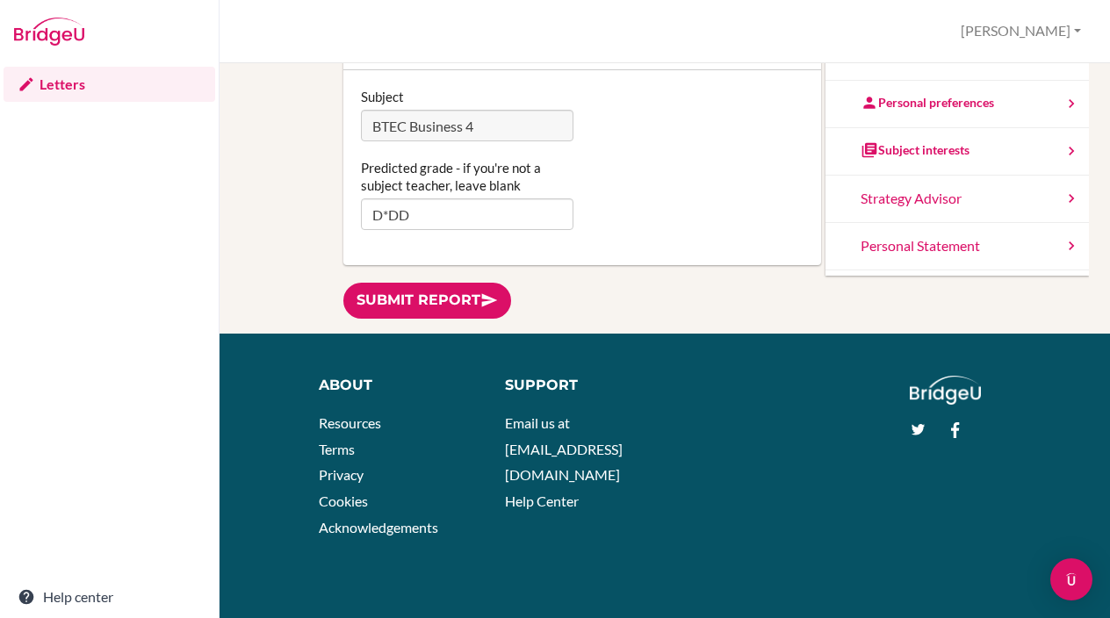
scroll to position [367, 0]
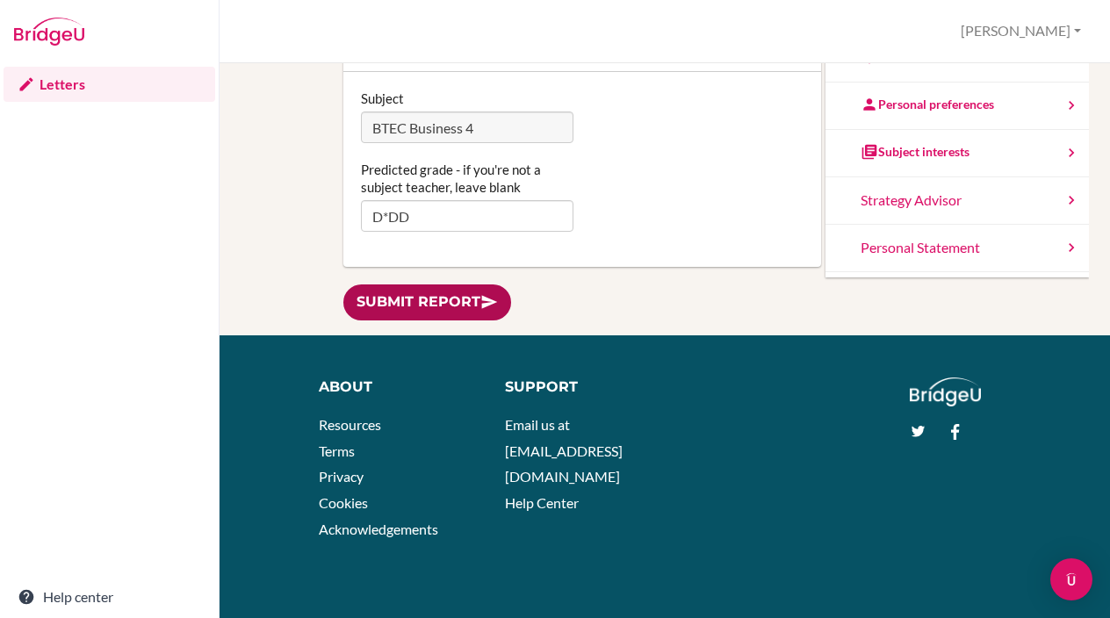
click at [452, 306] on link "Submit report" at bounding box center [427, 303] width 168 height 36
